Goal: Browse casually

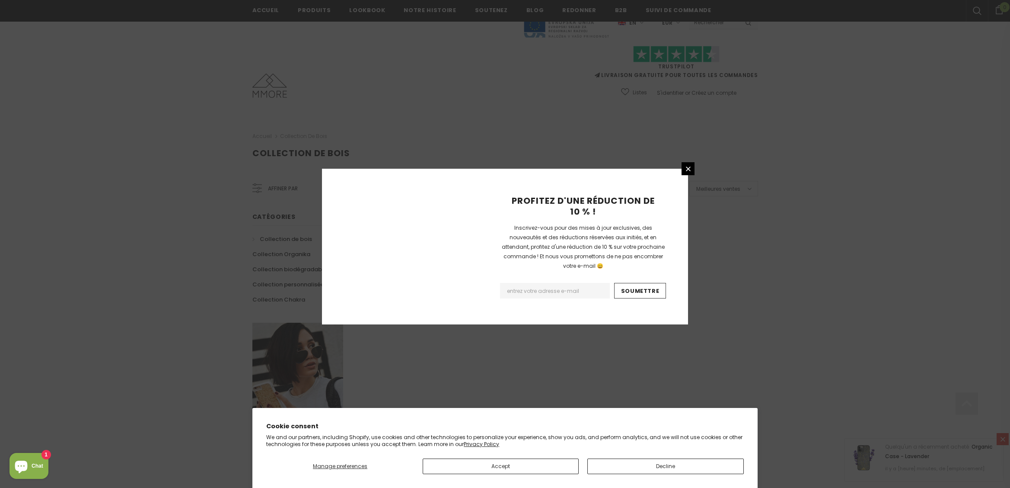
scroll to position [417, 0]
